Goal: Find specific page/section: Find specific page/section

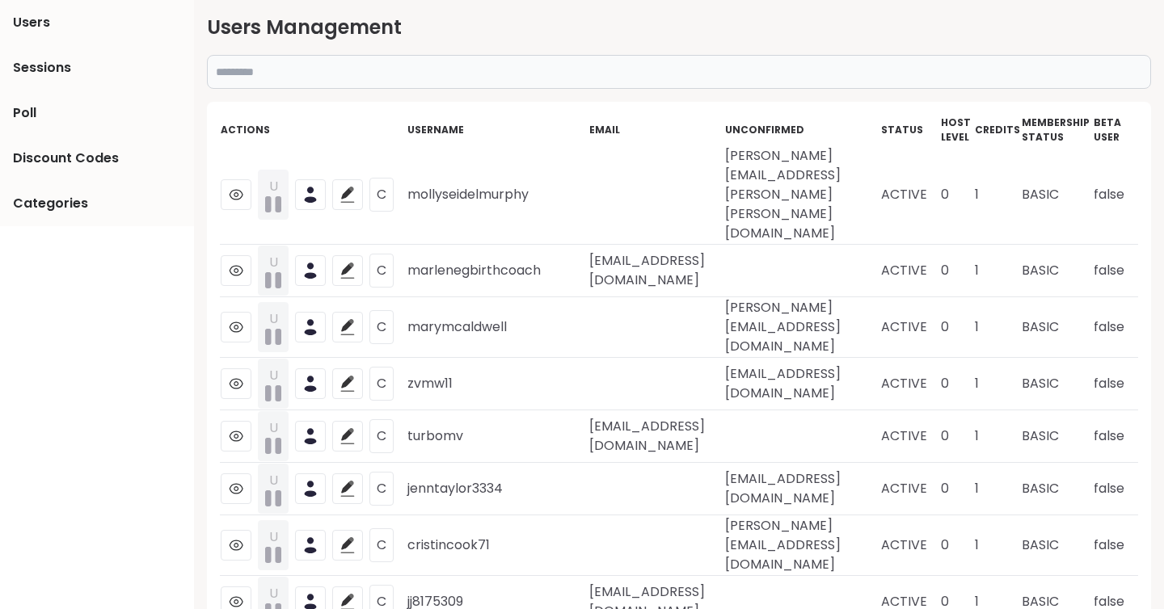
click at [267, 82] on input "text" at bounding box center [679, 72] width 944 height 34
type input "********"
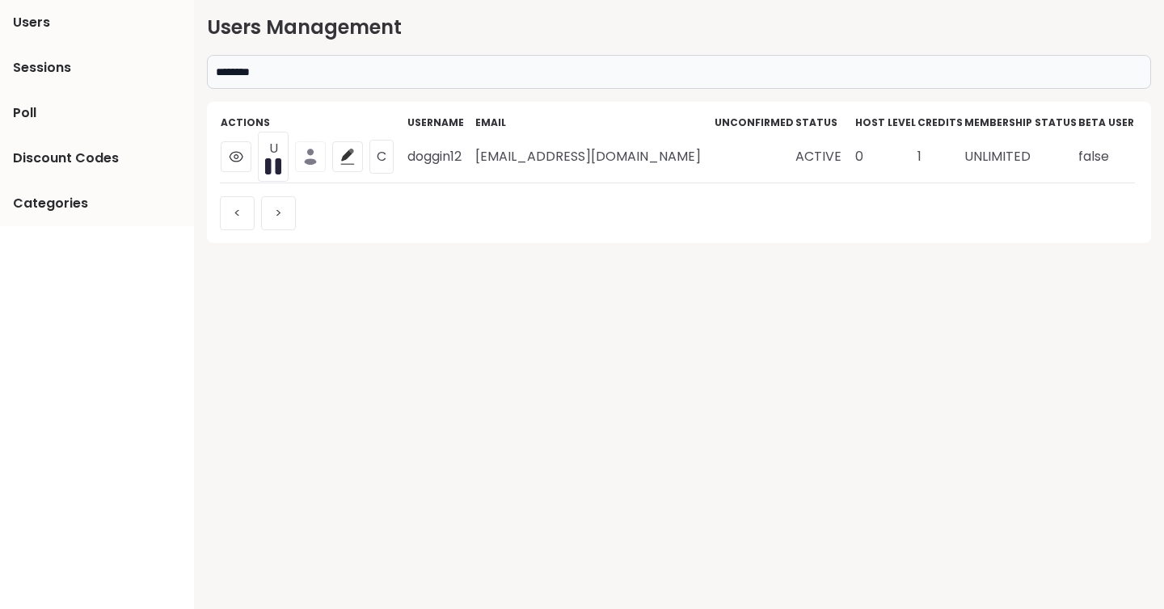
click at [312, 163] on icon at bounding box center [311, 162] width 12 height 6
